Goal: Find specific page/section: Find specific page/section

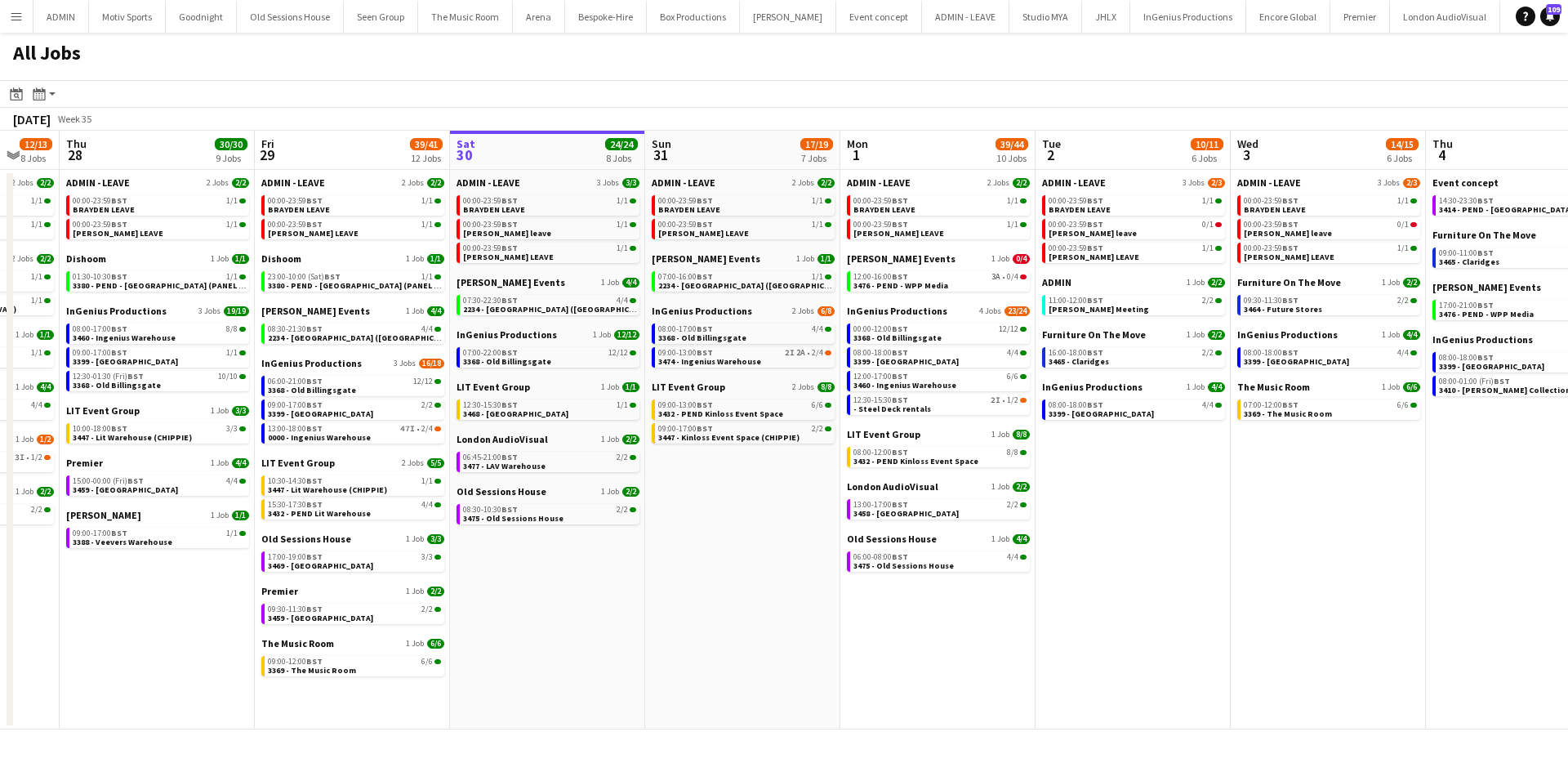
scroll to position [0, 472]
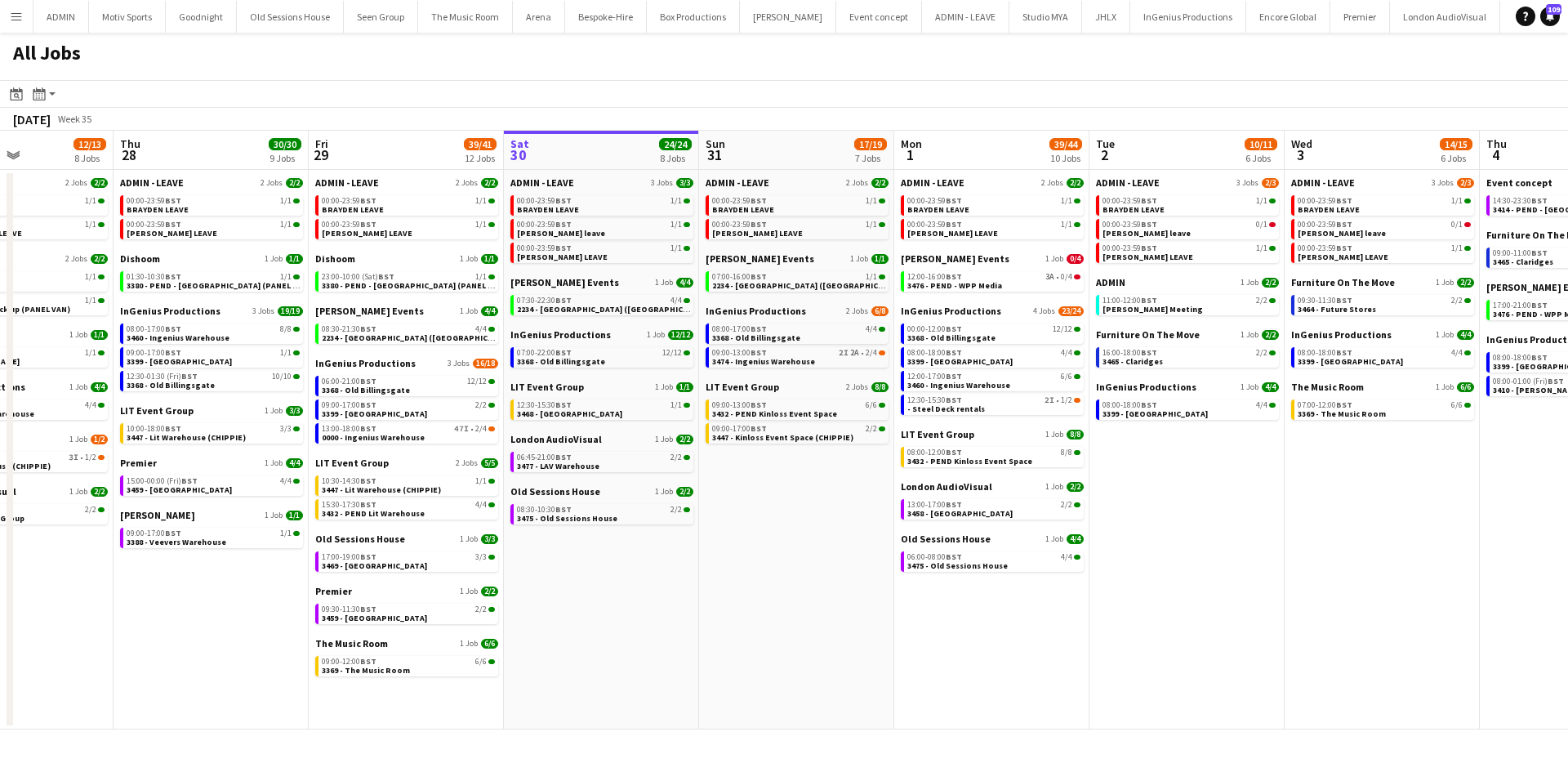
drag, startPoint x: 620, startPoint y: 622, endPoint x: 734, endPoint y: 622, distance: 114.0
click at [734, 622] on app-calendar-viewport "Mon 25 3/3 3 Jobs Tue 26 25/25 9 Jobs Wed 27 12/13 8 Jobs Thu 28 30/30 9 Jobs F…" at bounding box center [784, 430] width 1568 height 599
click at [413, 438] on span "0000 - Ingenius Warehouse" at bounding box center [374, 437] width 103 height 11
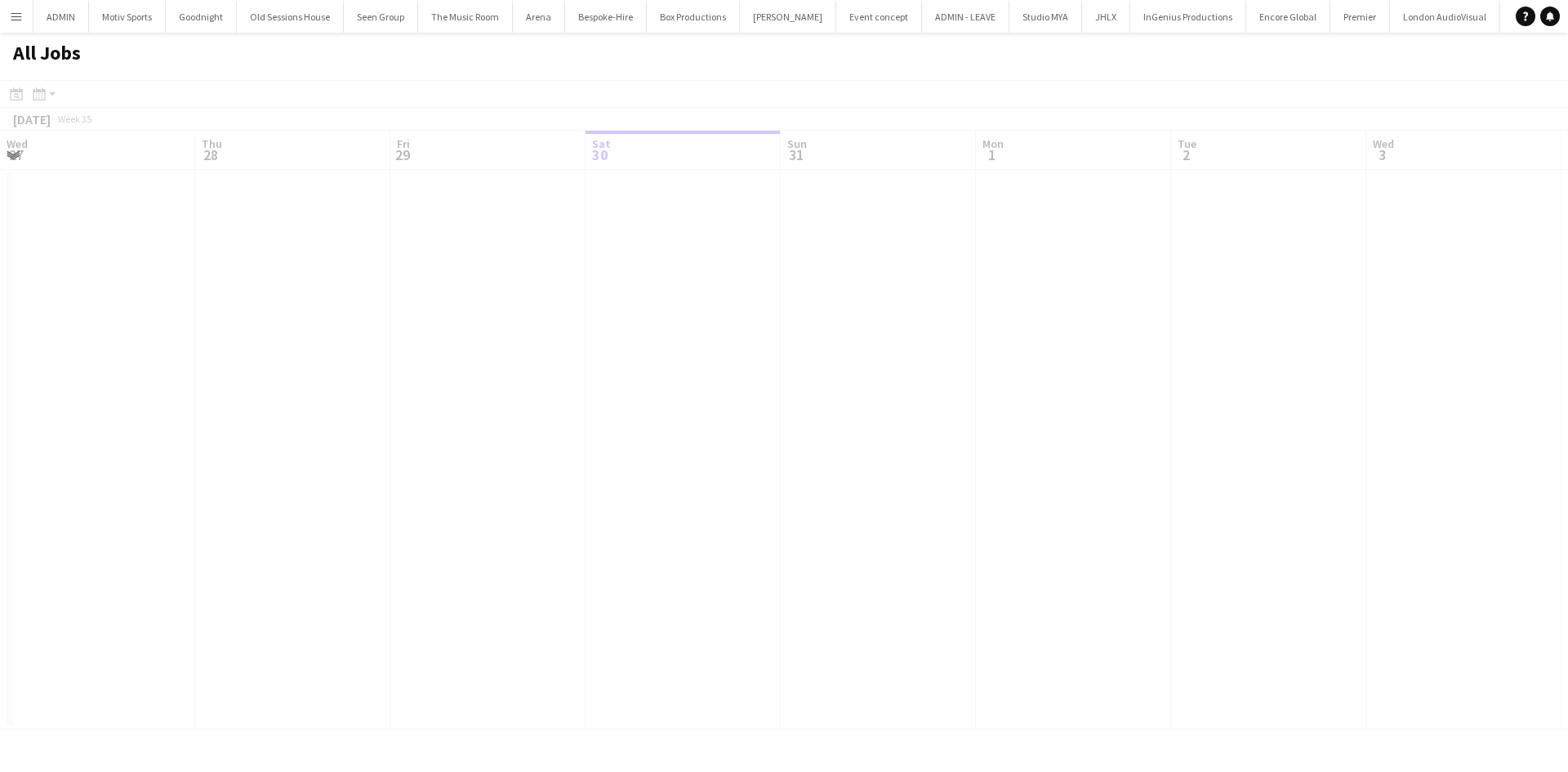
scroll to position [0, 391]
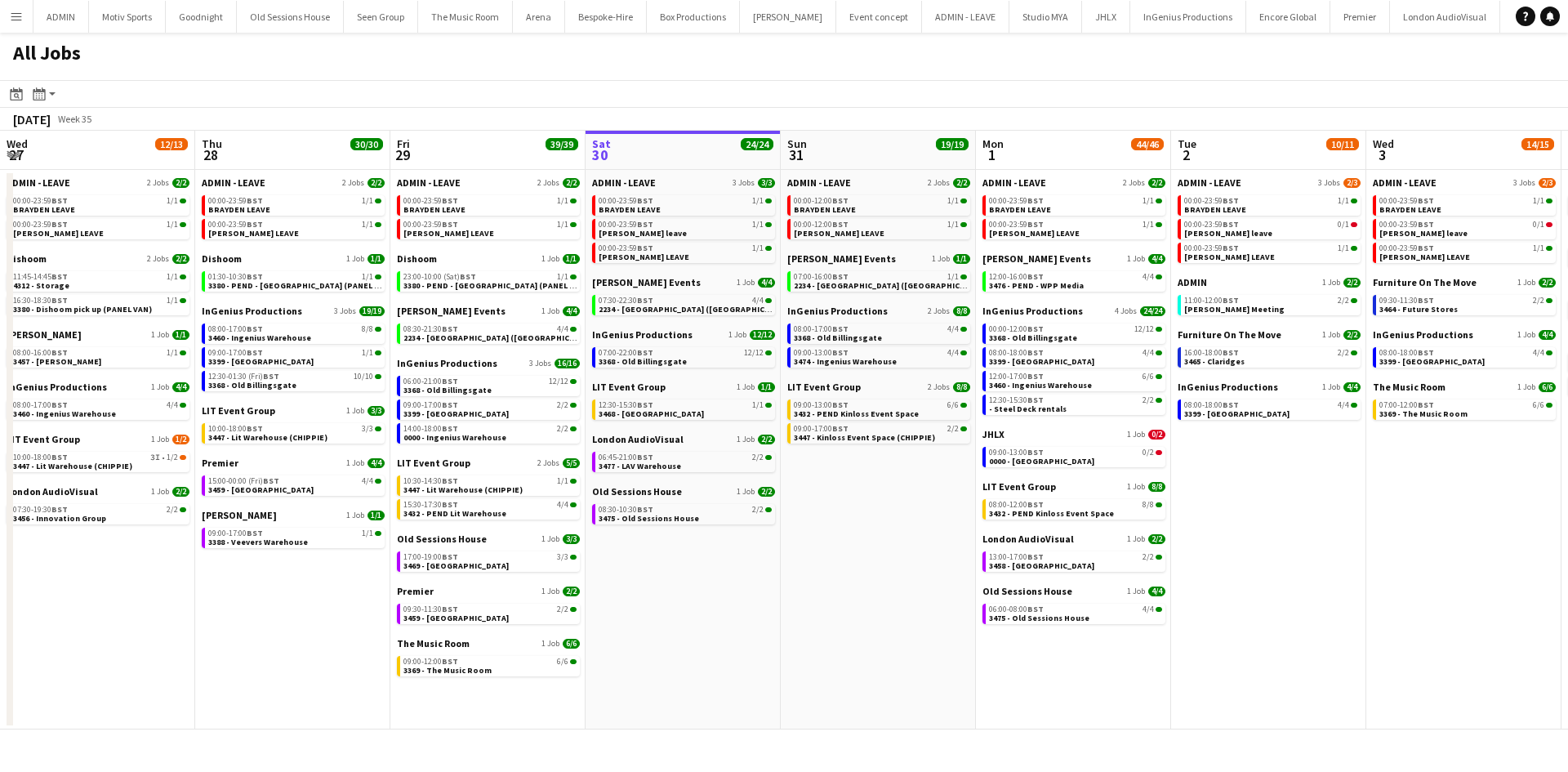
scroll to position [0, 391]
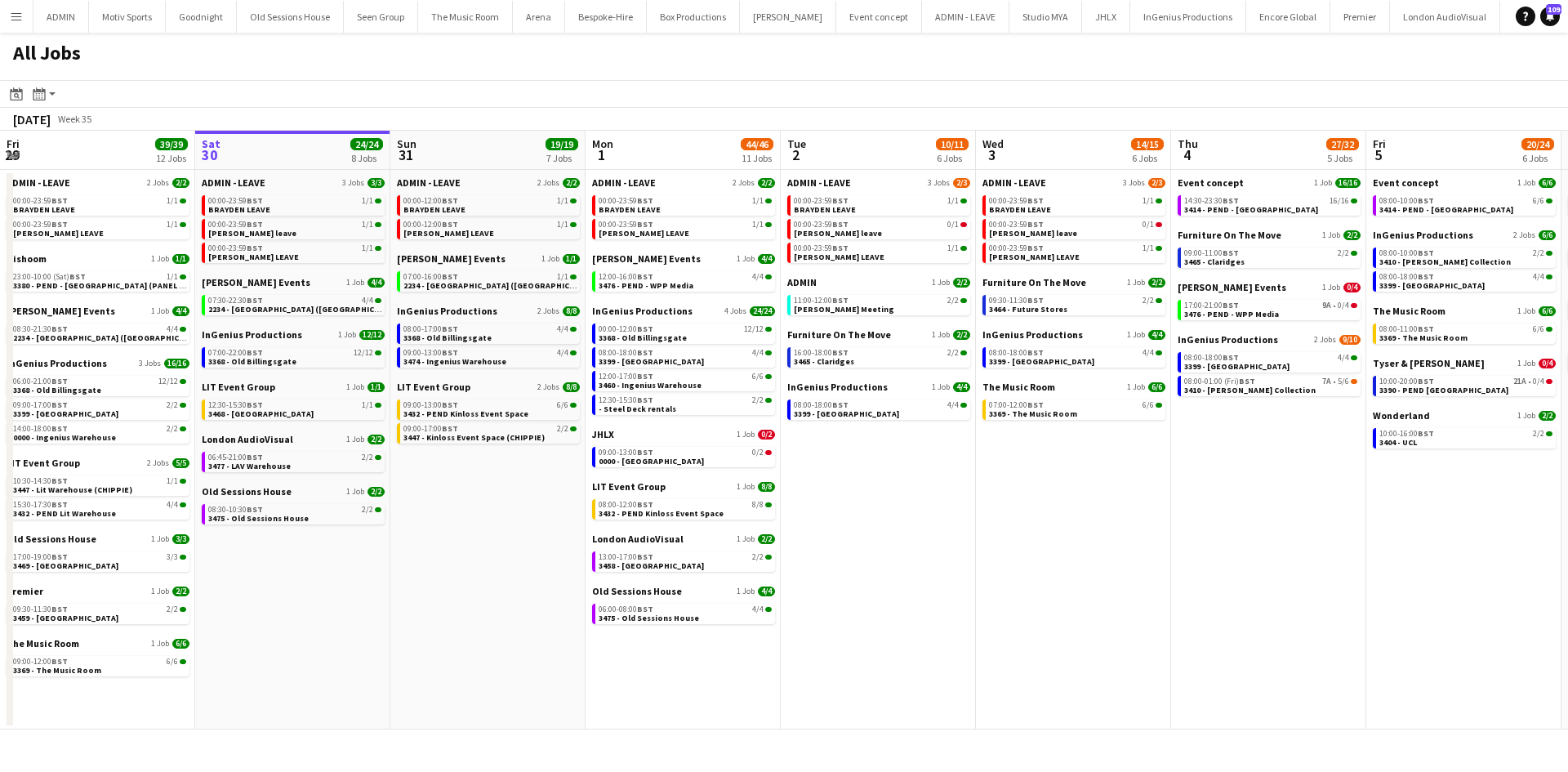
click at [450, 626] on app-date-cell "ADMIN - LEAVE 2 Jobs [DATE] 00:00-12:00 BST 1/1 BRAYDEN LEAVE 00:00-12:00 BST 1…" at bounding box center [488, 450] width 195 height 559
